Goal: Task Accomplishment & Management: Use online tool/utility

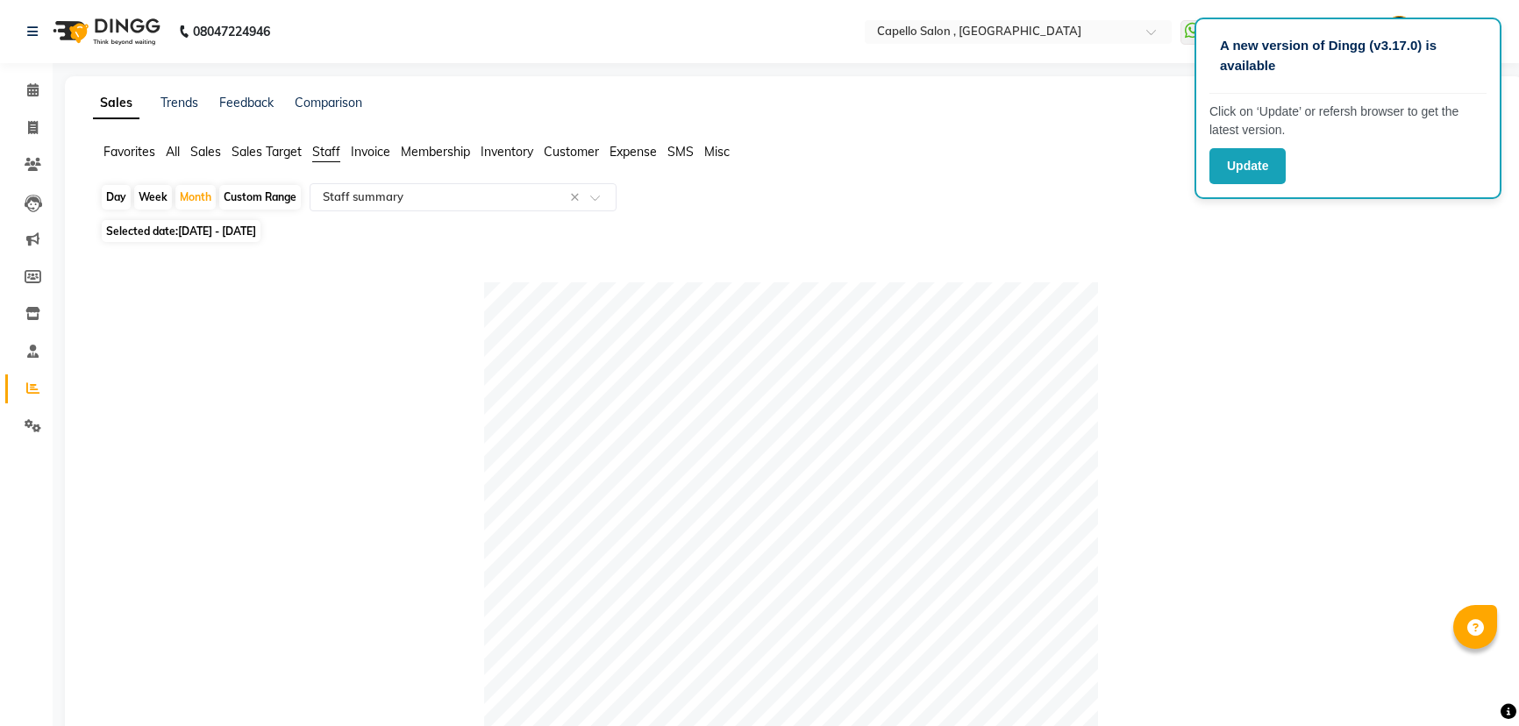
select select "full_report"
select select "csv"
click at [35, 90] on icon at bounding box center [32, 89] width 11 height 13
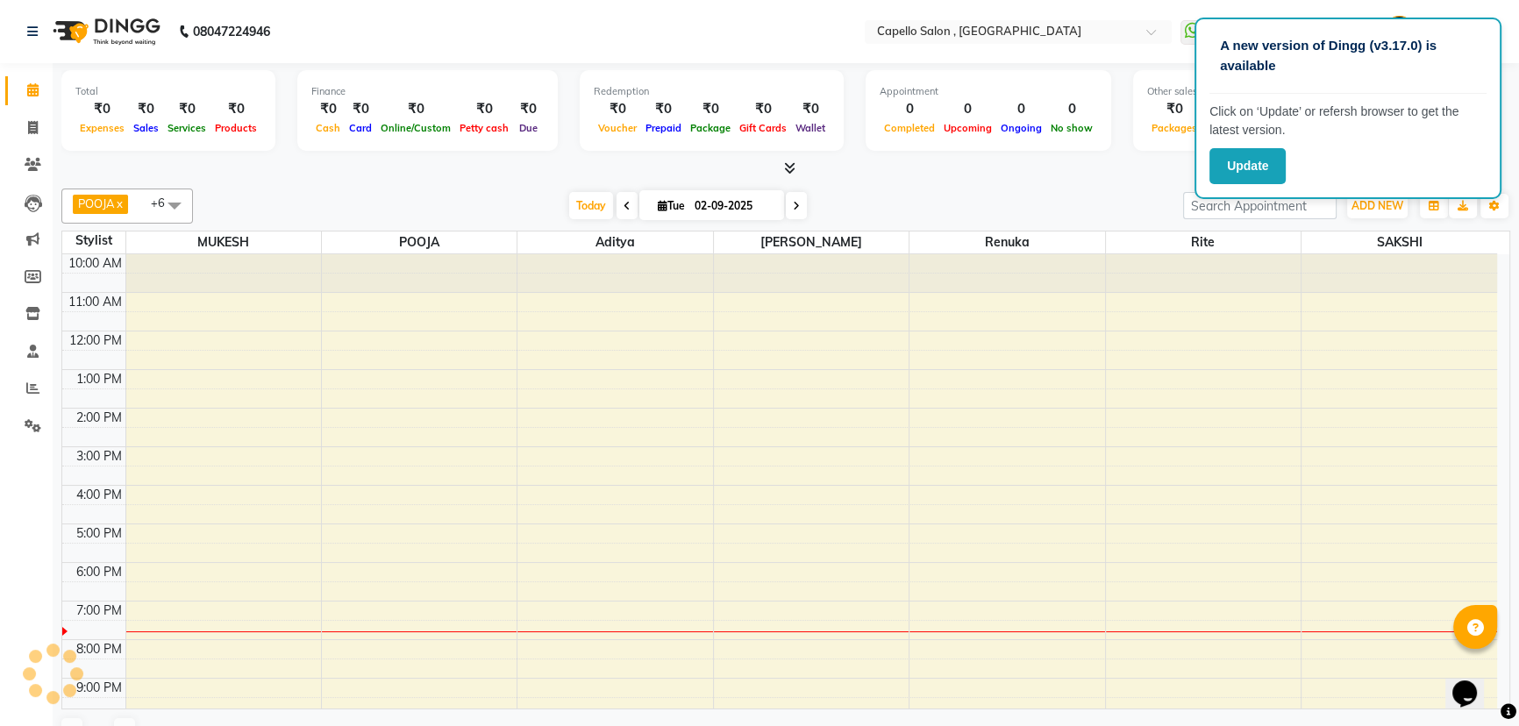
scroll to position [44, 0]
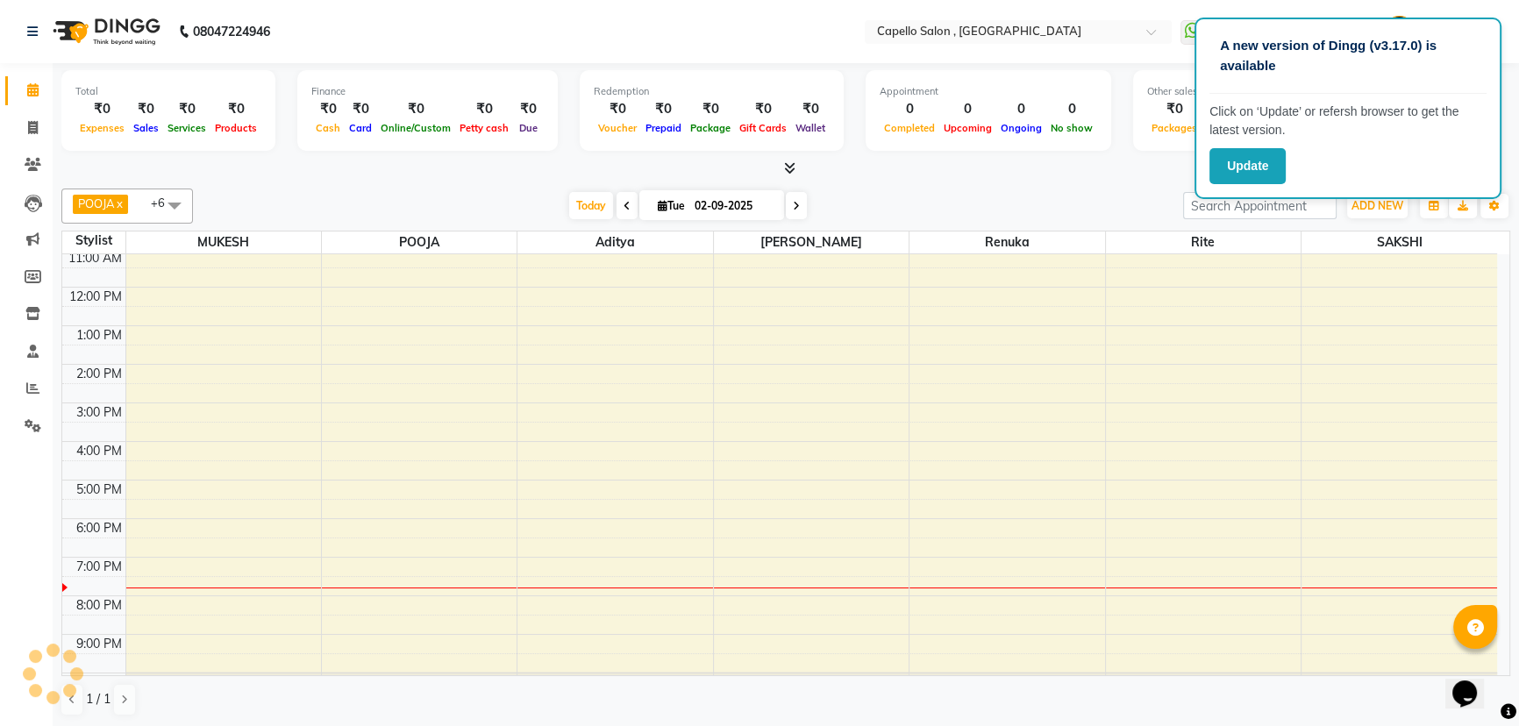
click at [789, 167] on icon at bounding box center [789, 167] width 11 height 13
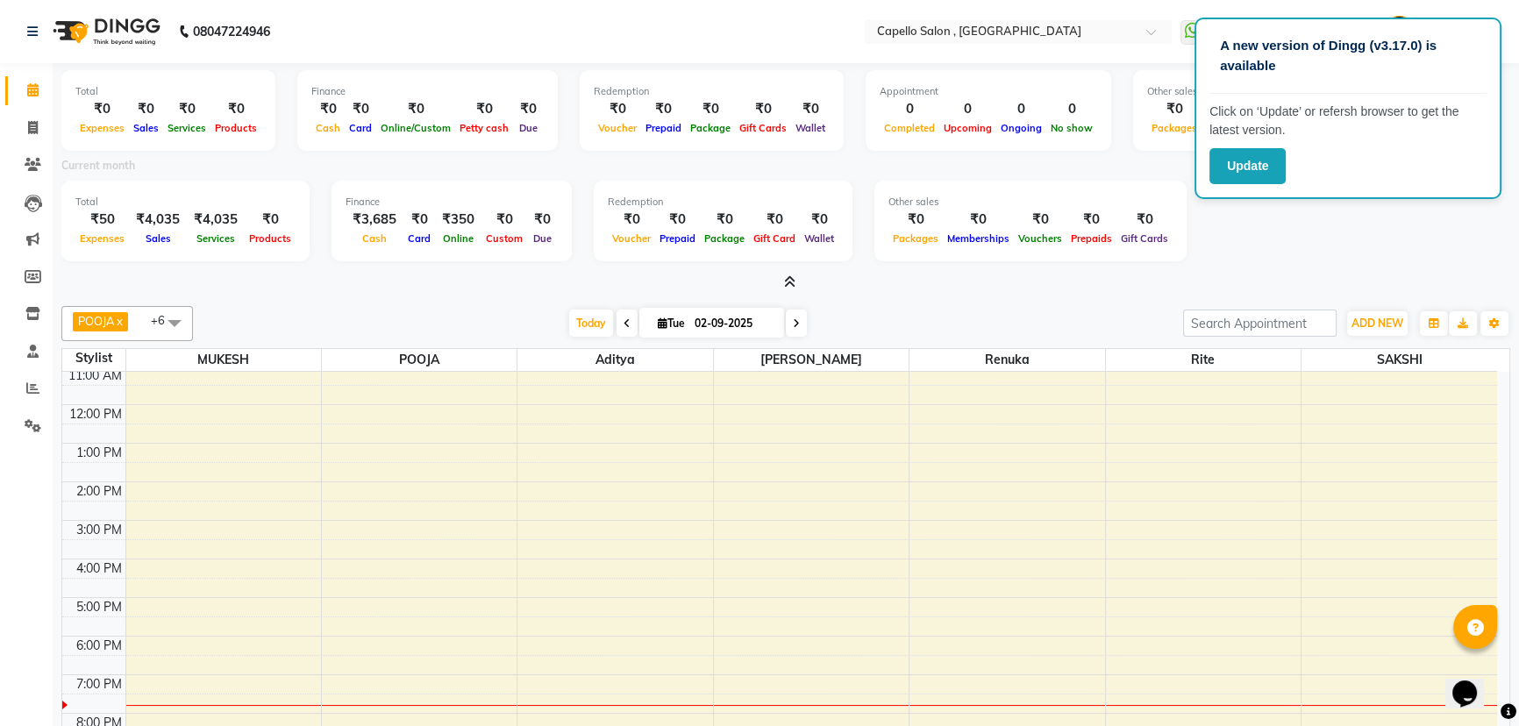
click at [617, 319] on span at bounding box center [627, 323] width 21 height 27
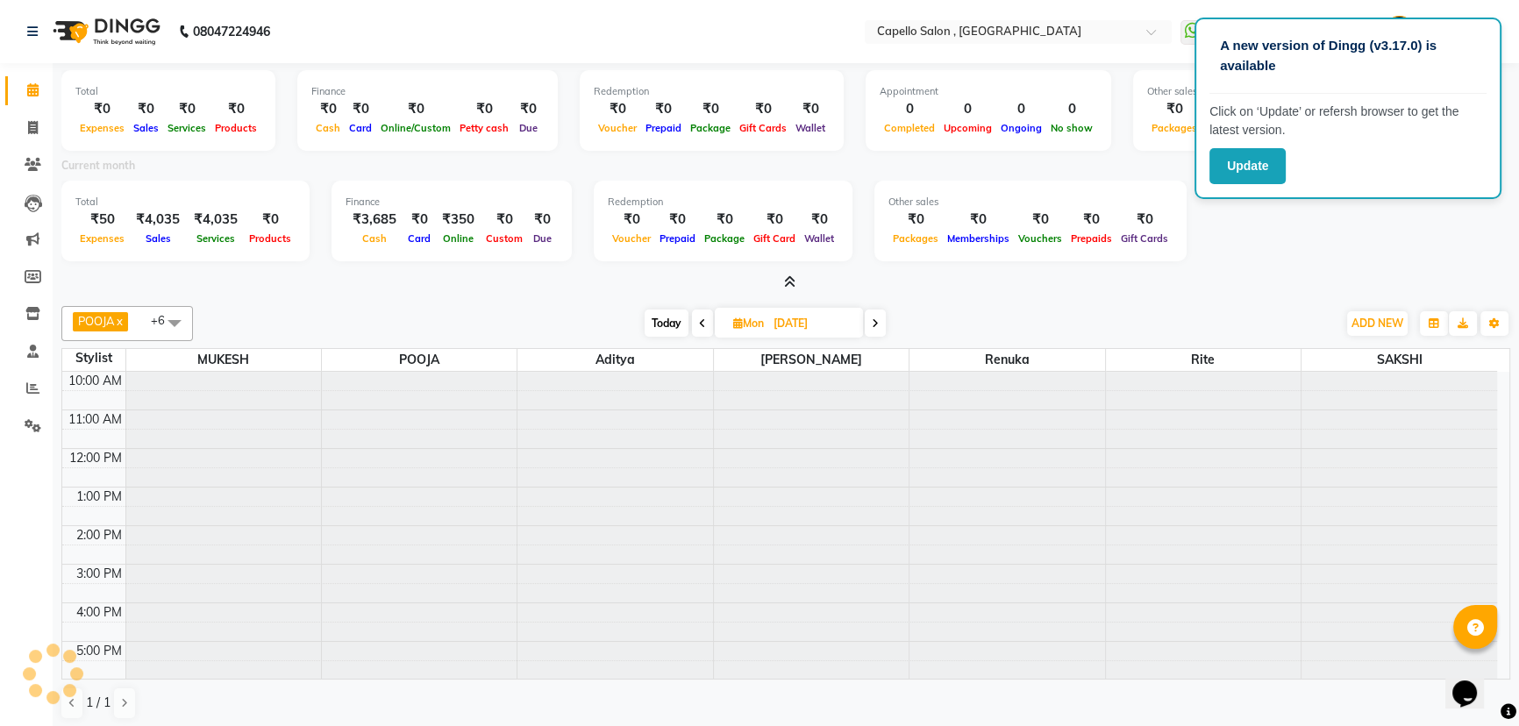
scroll to position [192, 0]
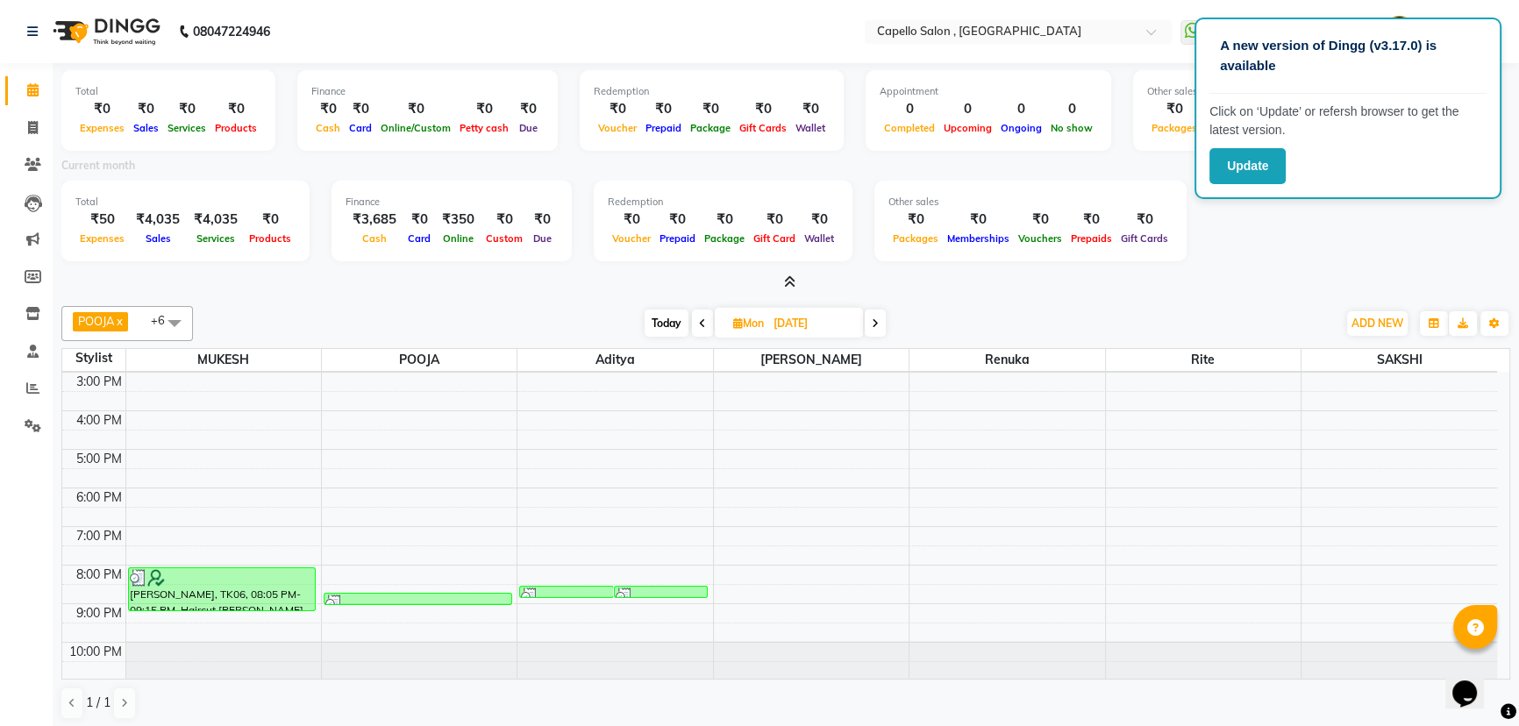
click at [877, 318] on icon at bounding box center [875, 323] width 7 height 11
type input "02-09-2025"
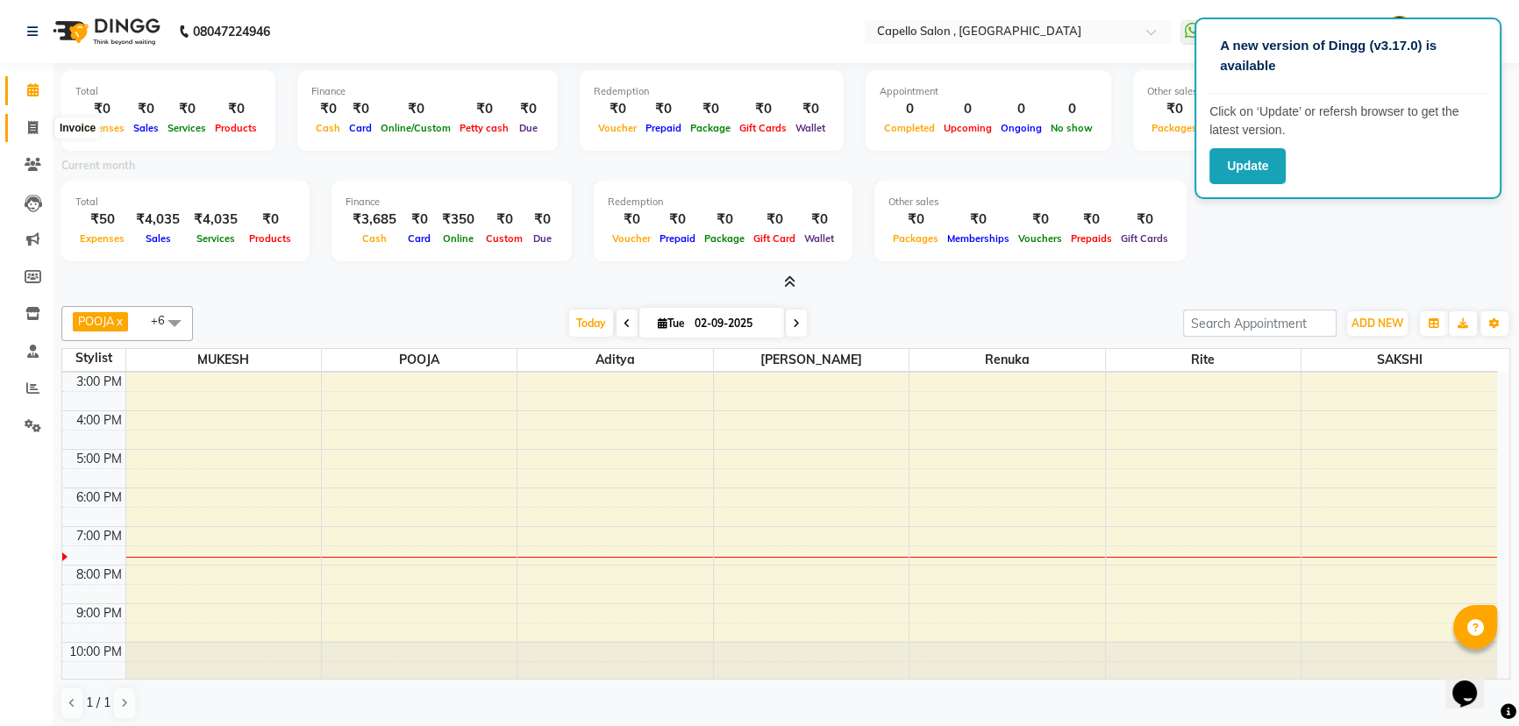
click at [35, 130] on icon at bounding box center [33, 127] width 10 height 13
select select "831"
select select "service"
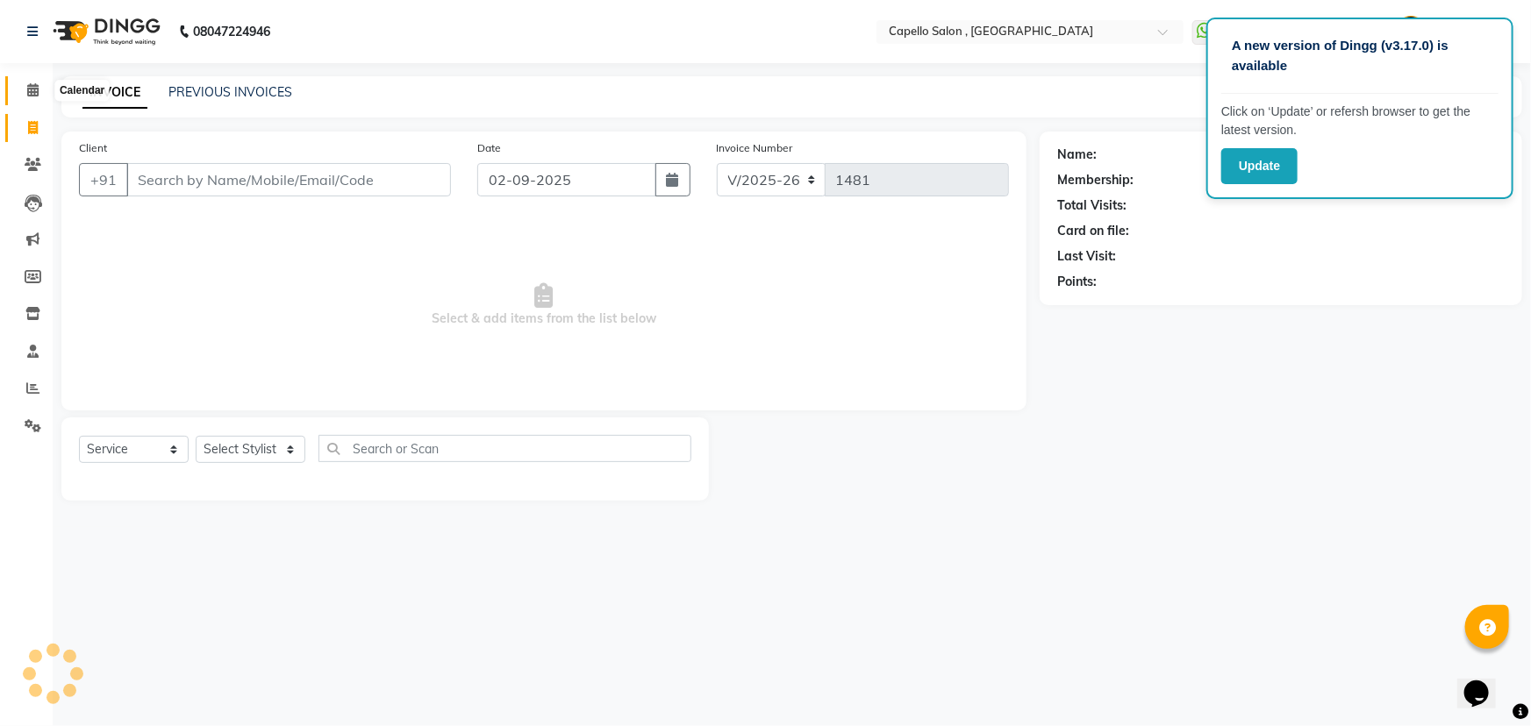
click at [32, 85] on icon at bounding box center [32, 89] width 11 height 13
